Goal: Task Accomplishment & Management: Complete application form

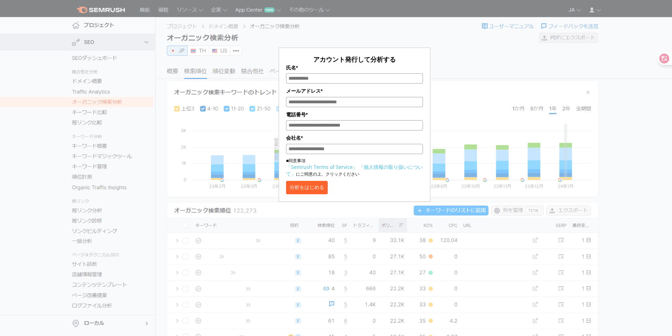
click at [324, 189] on button "分析をはじめる" at bounding box center [307, 187] width 42 height 13
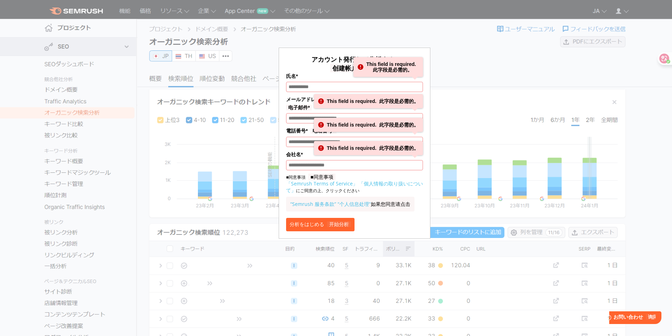
click at [355, 83] on input "氏名*" at bounding box center [354, 87] width 137 height 10
click at [441, 119] on div "アカウント発行して分析する 创建帐户并分析 氏名* This field is required. メールアドレス* 电子邮件* This field is …" at bounding box center [354, 124] width 353 height 230
click at [396, 154] on div "This field is required. 此字段是必需的。" at bounding box center [368, 148] width 109 height 14
click at [309, 106] on font "电子邮件*" at bounding box center [299, 108] width 26 height 6
click at [309, 113] on input "メールアドレス* 电子邮件*" at bounding box center [354, 118] width 137 height 10
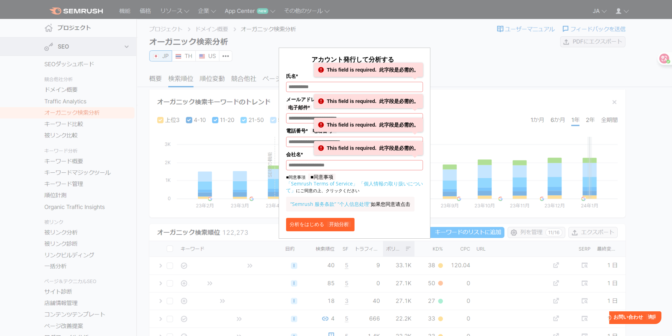
click at [614, 105] on div "アカウント発行して分析する 创建帐户并分析 氏名* This field is required. 此字段是必需的。 メールアドレス* 电子邮件* This …" at bounding box center [355, 121] width 568 height 235
